Goal: Transaction & Acquisition: Purchase product/service

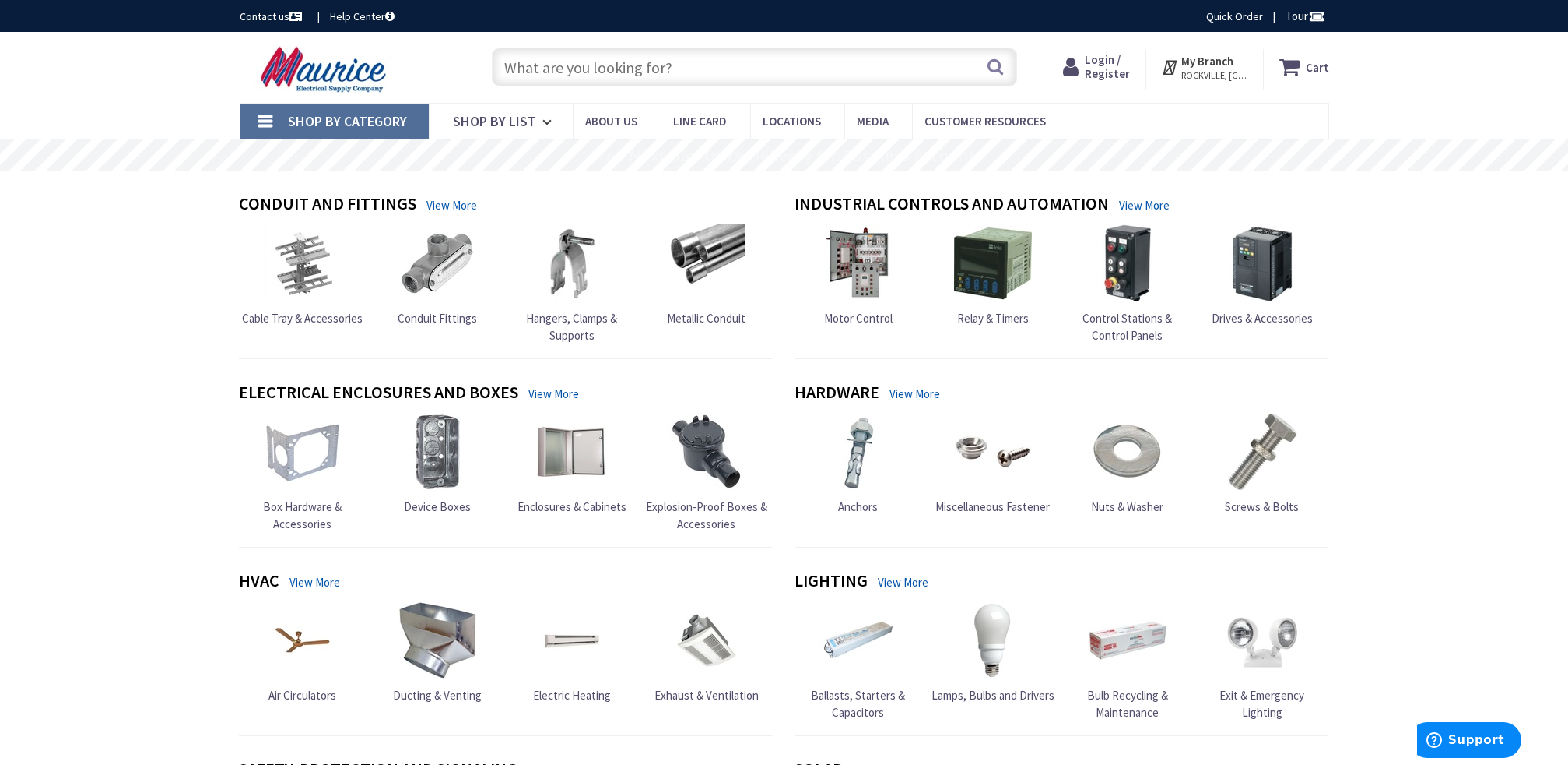
click at [574, 69] on input "text" at bounding box center [754, 67] width 526 height 39
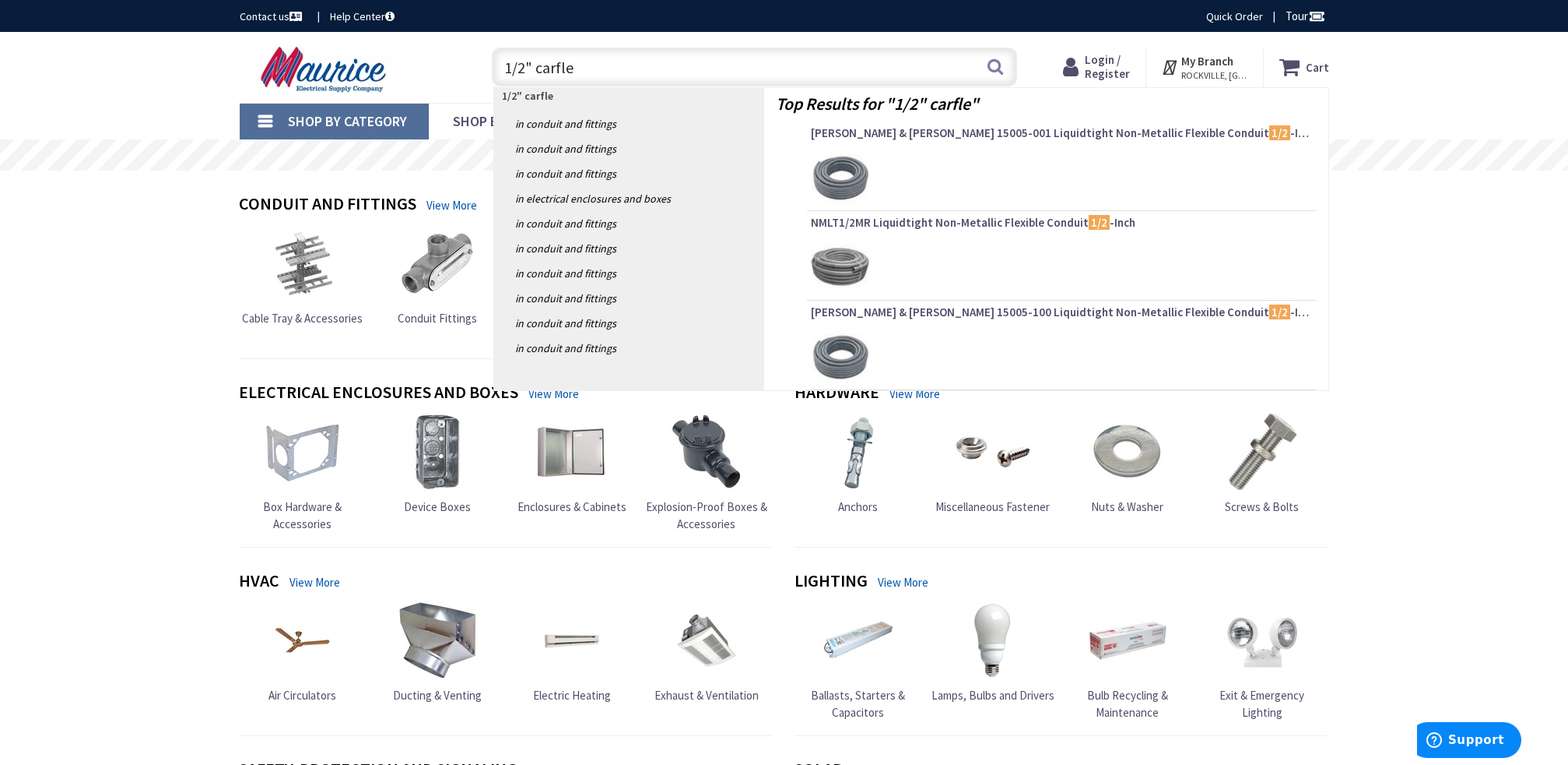
type input "1/2" carflex"
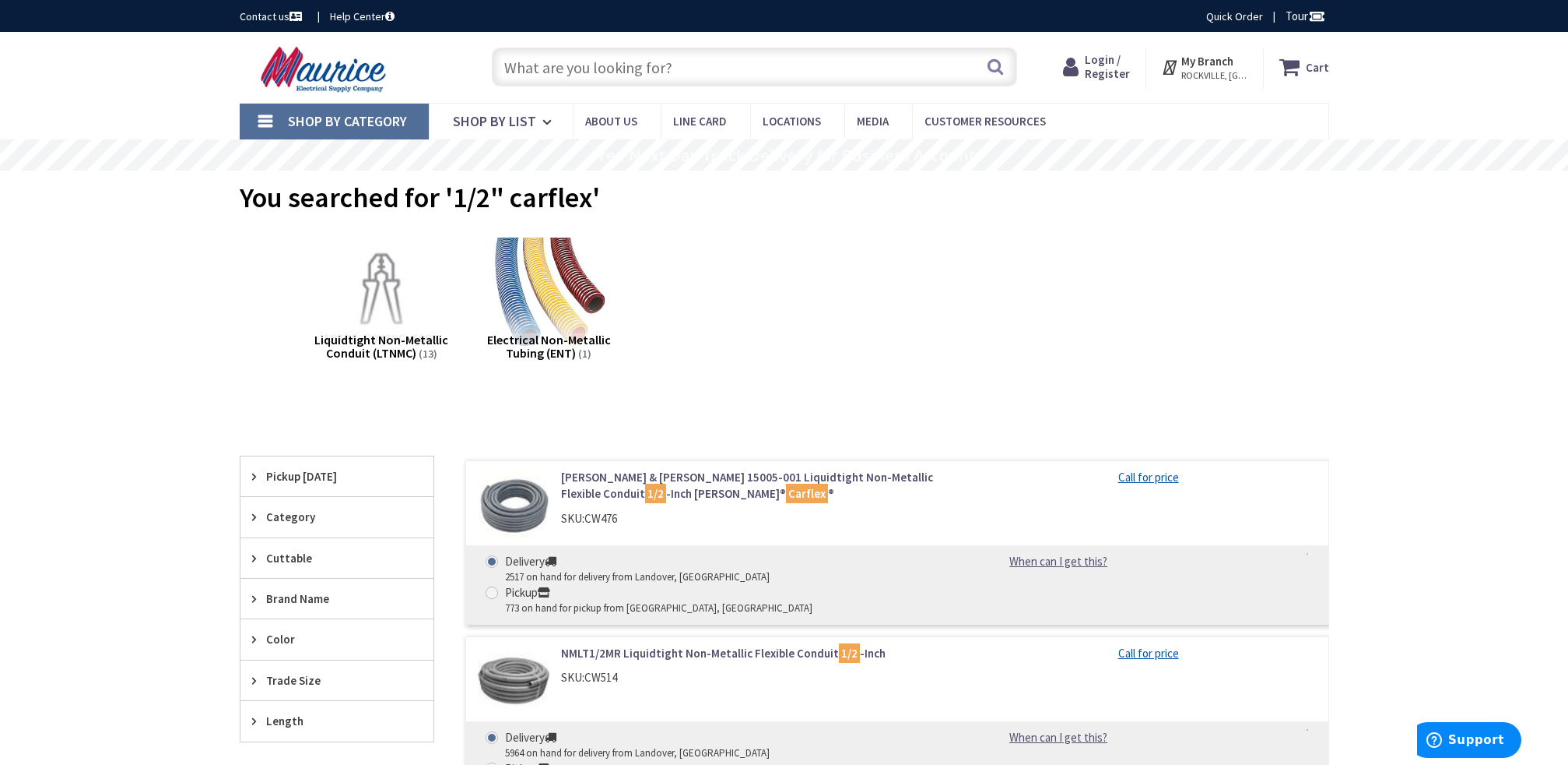
click at [1101, 69] on span "Login / Register" at bounding box center [1107, 66] width 45 height 29
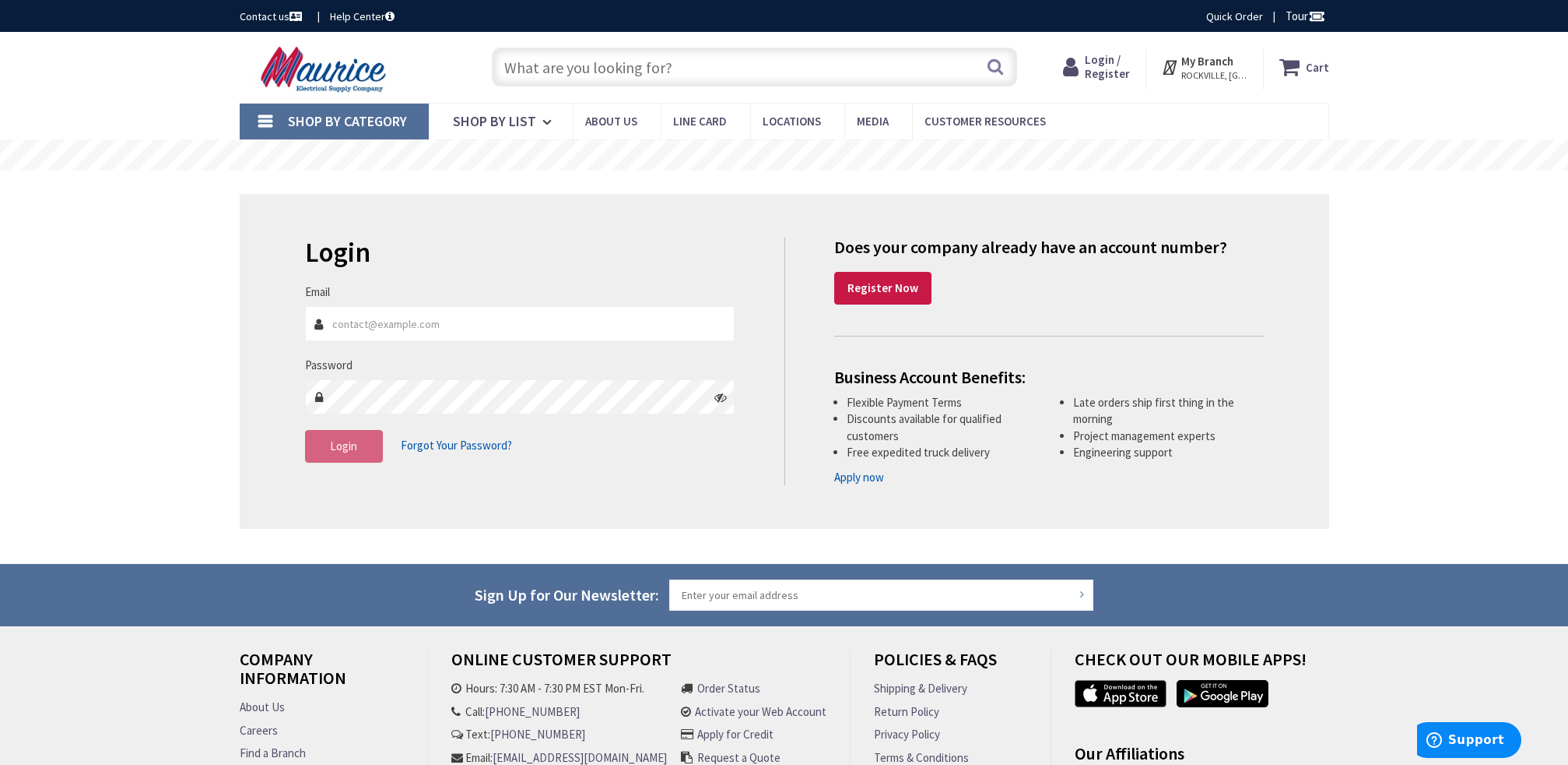
type input "[EMAIL_ADDRESS][DOMAIN_NAME]"
click at [431, 477] on fieldset "Email [EMAIL_ADDRESS][DOMAIN_NAME] Password Login Forgot Your Password?" at bounding box center [520, 381] width 431 height 195
click at [376, 458] on button "Login" at bounding box center [344, 446] width 78 height 33
